Goal: Task Accomplishment & Management: Manage account settings

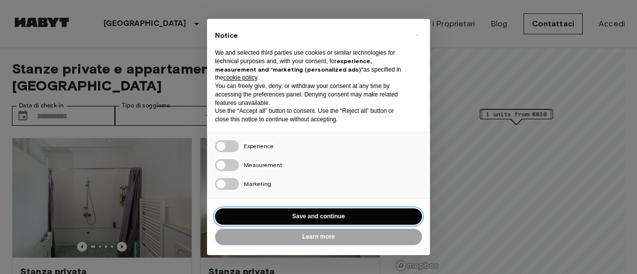
click at [332, 218] on button "Save and continue" at bounding box center [318, 216] width 207 height 16
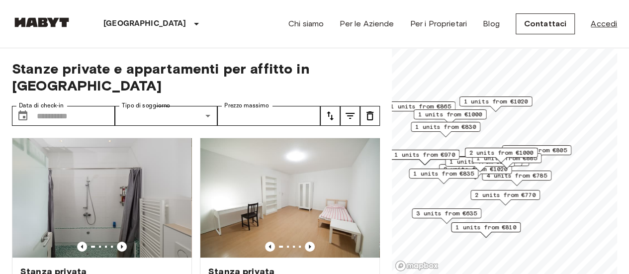
click at [597, 22] on link "Accedi" at bounding box center [604, 24] width 26 height 12
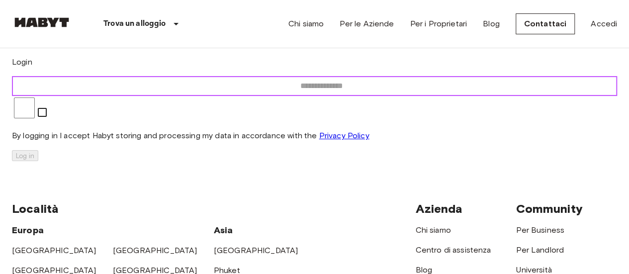
click at [301, 96] on input "email" at bounding box center [321, 86] width 619 height 20
type input "**********"
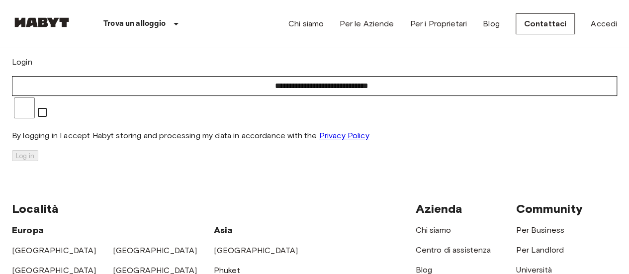
click at [291, 139] on p "By logging in I accept Habyt storing and processing my data in accordance with …" at bounding box center [314, 136] width 605 height 12
click at [38, 161] on button "Log in" at bounding box center [25, 155] width 26 height 11
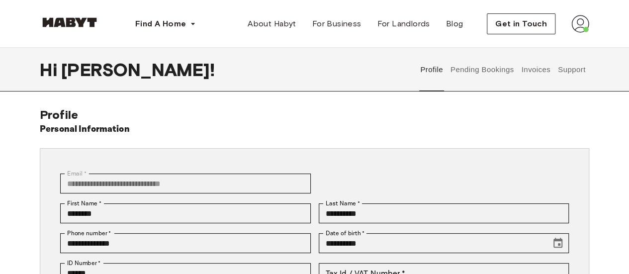
click at [497, 70] on button "Pending Bookings" at bounding box center [482, 70] width 66 height 44
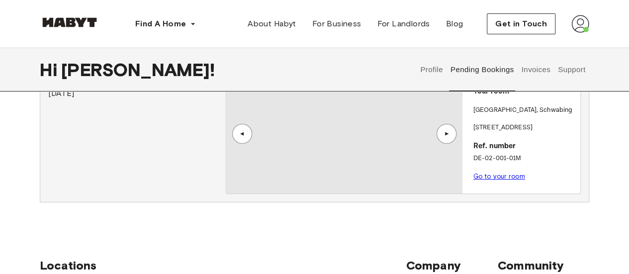
scroll to position [79, 0]
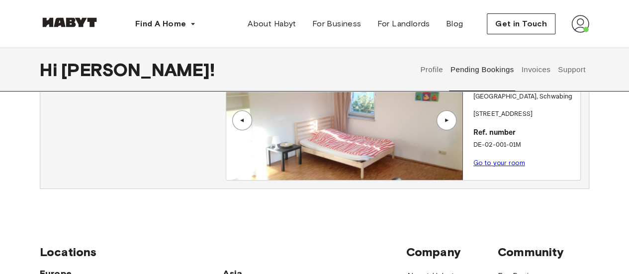
click at [487, 164] on link "Go to your room" at bounding box center [499, 162] width 52 height 7
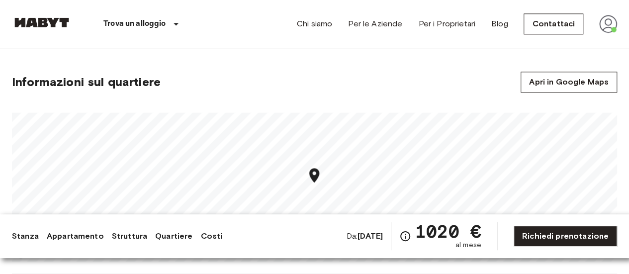
scroll to position [610, 0]
click at [55, 19] on img at bounding box center [42, 22] width 60 height 10
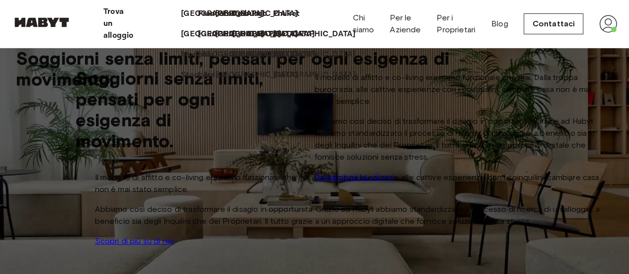
scroll to position [8, 0]
